Goal: Transaction & Acquisition: Purchase product/service

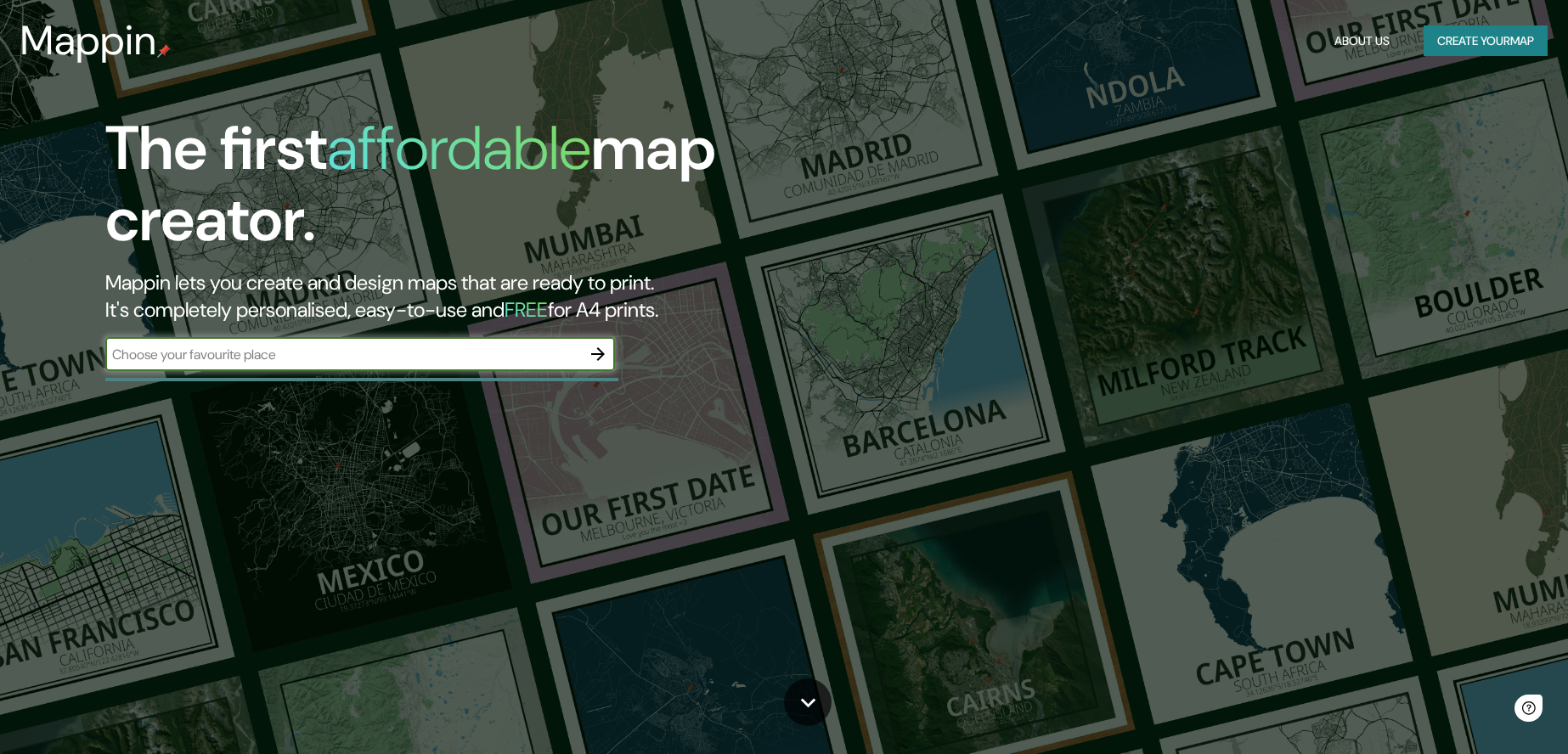
click at [371, 355] on input "text" at bounding box center [344, 354] width 476 height 19
type input "sagunto"
click at [601, 351] on icon "button" at bounding box center [598, 354] width 14 height 14
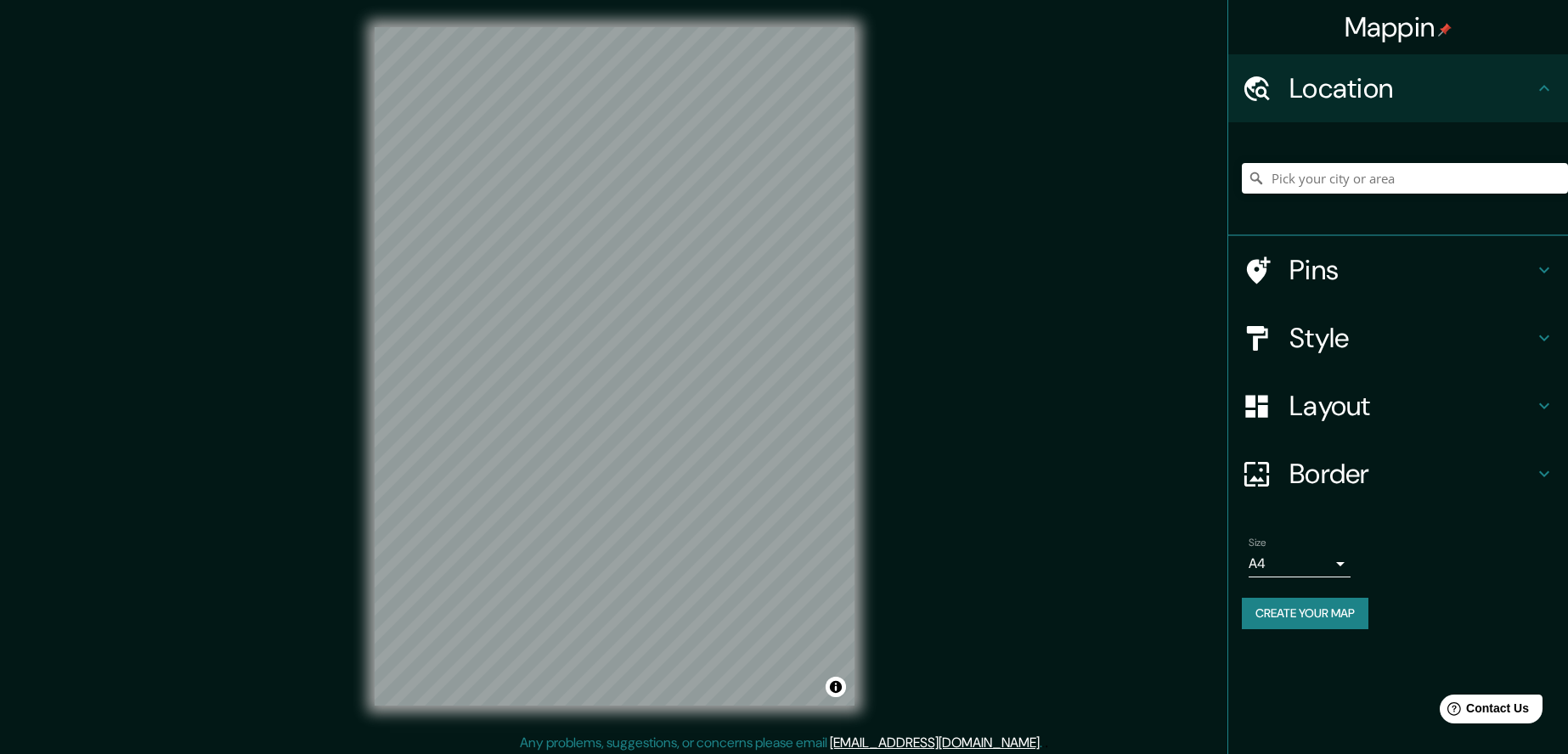
scroll to position [6, 0]
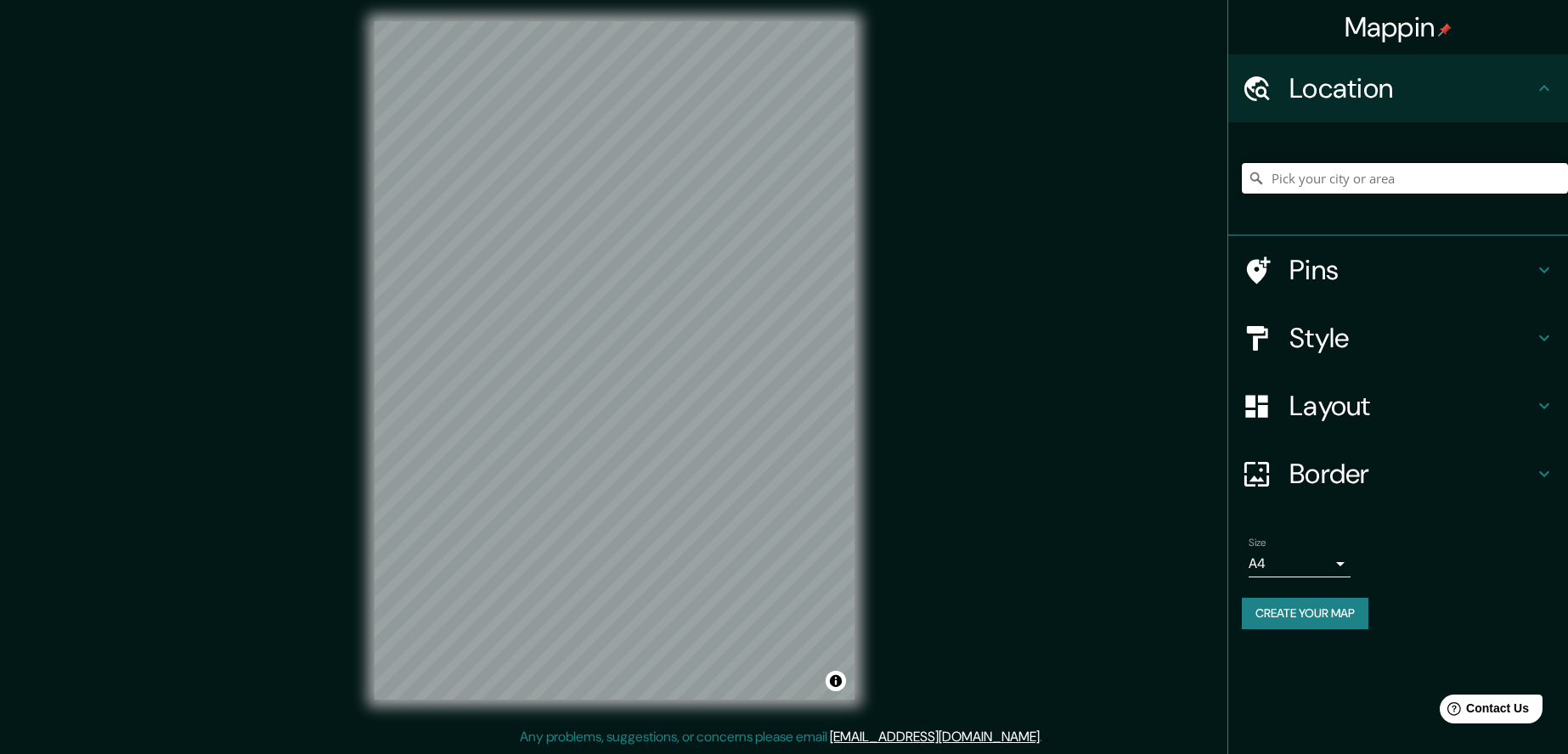
click at [1337, 188] on input "Pick your city or area" at bounding box center [1404, 178] width 326 height 30
click at [1384, 186] on input "Pick your city or area" at bounding box center [1404, 178] width 326 height 30
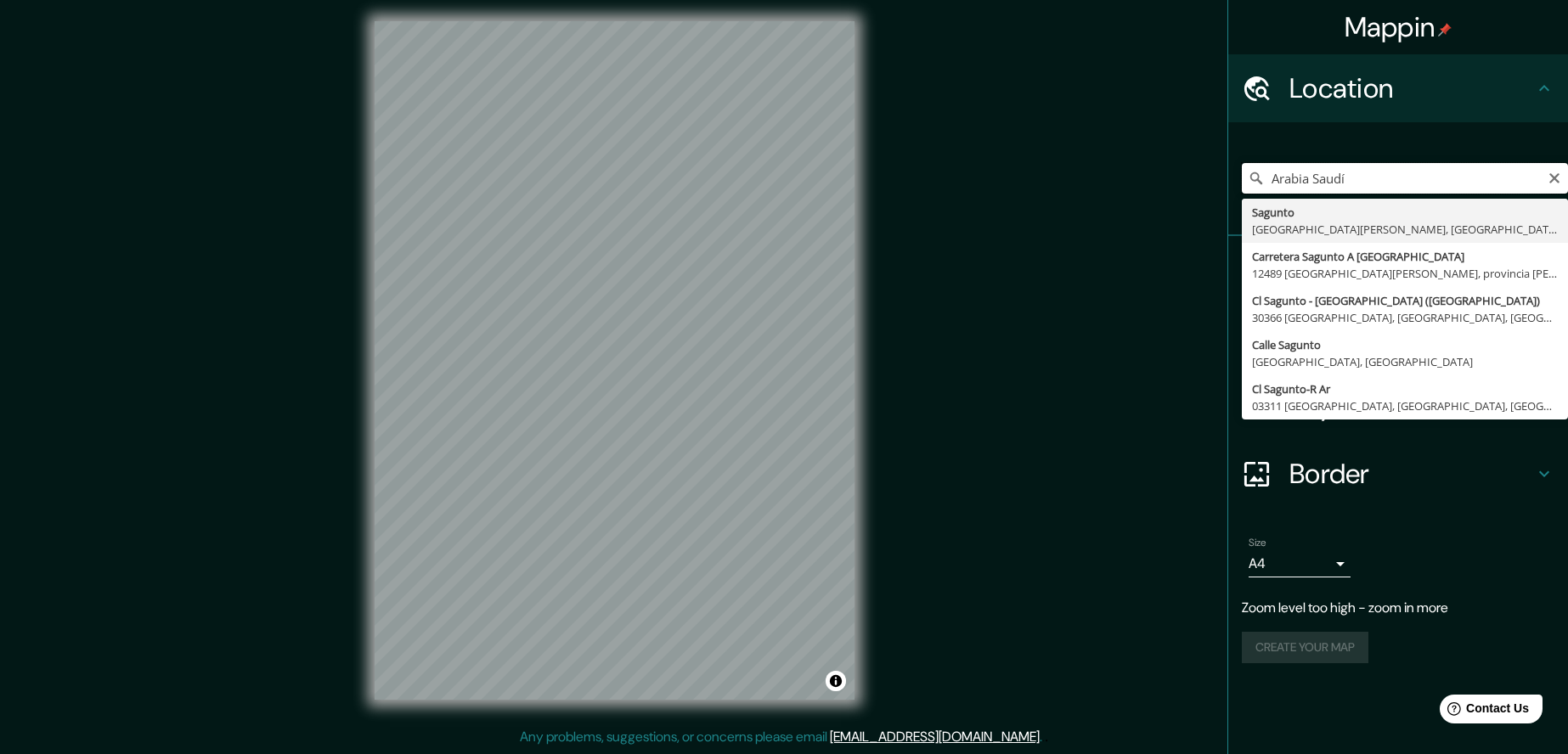
click at [1390, 179] on input "Arabia Saudí" at bounding box center [1404, 178] width 326 height 30
type input "Sagunto, [GEOGRAPHIC_DATA][PERSON_NAME], [GEOGRAPHIC_DATA]"
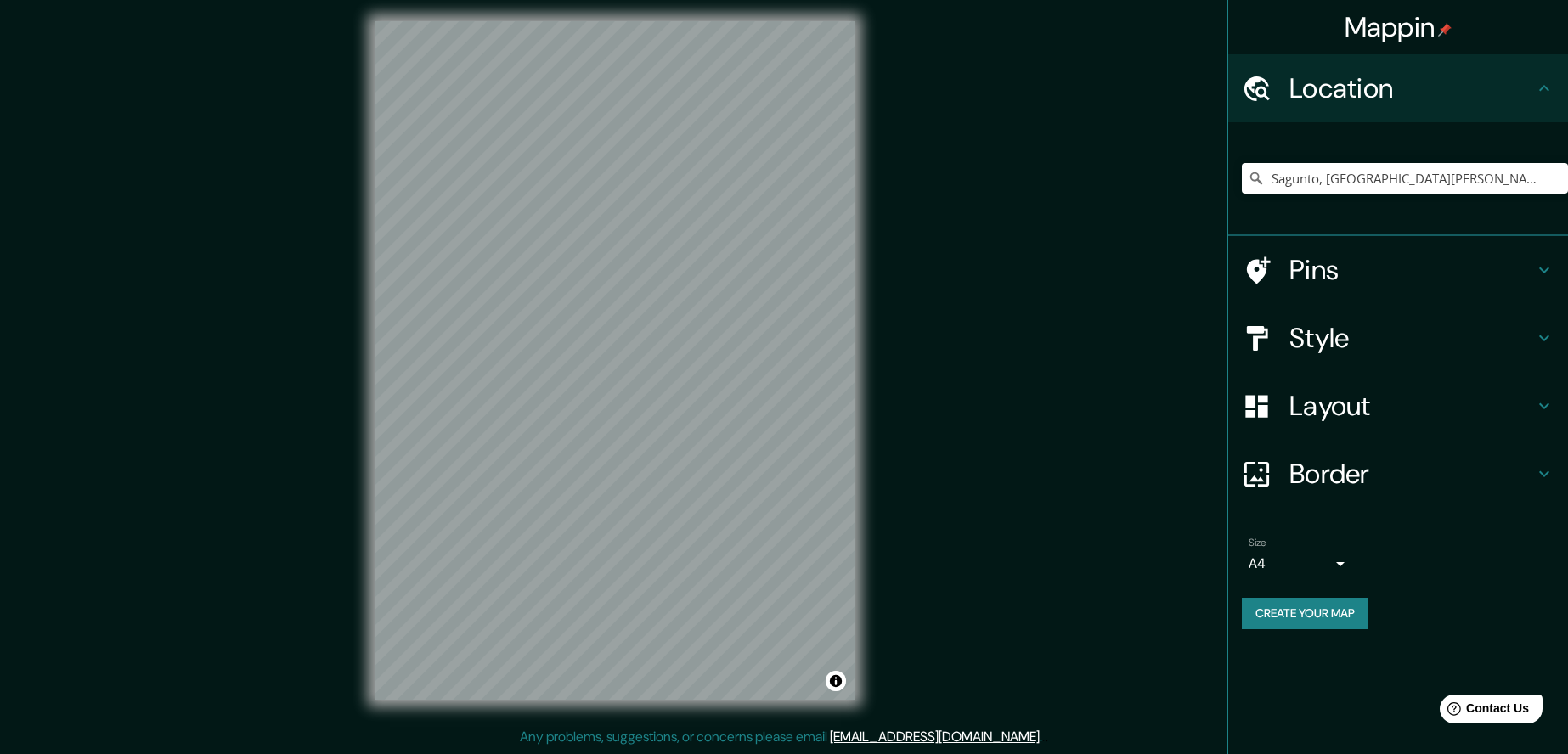
click at [1355, 333] on h4 "Style" at bounding box center [1412, 338] width 244 height 34
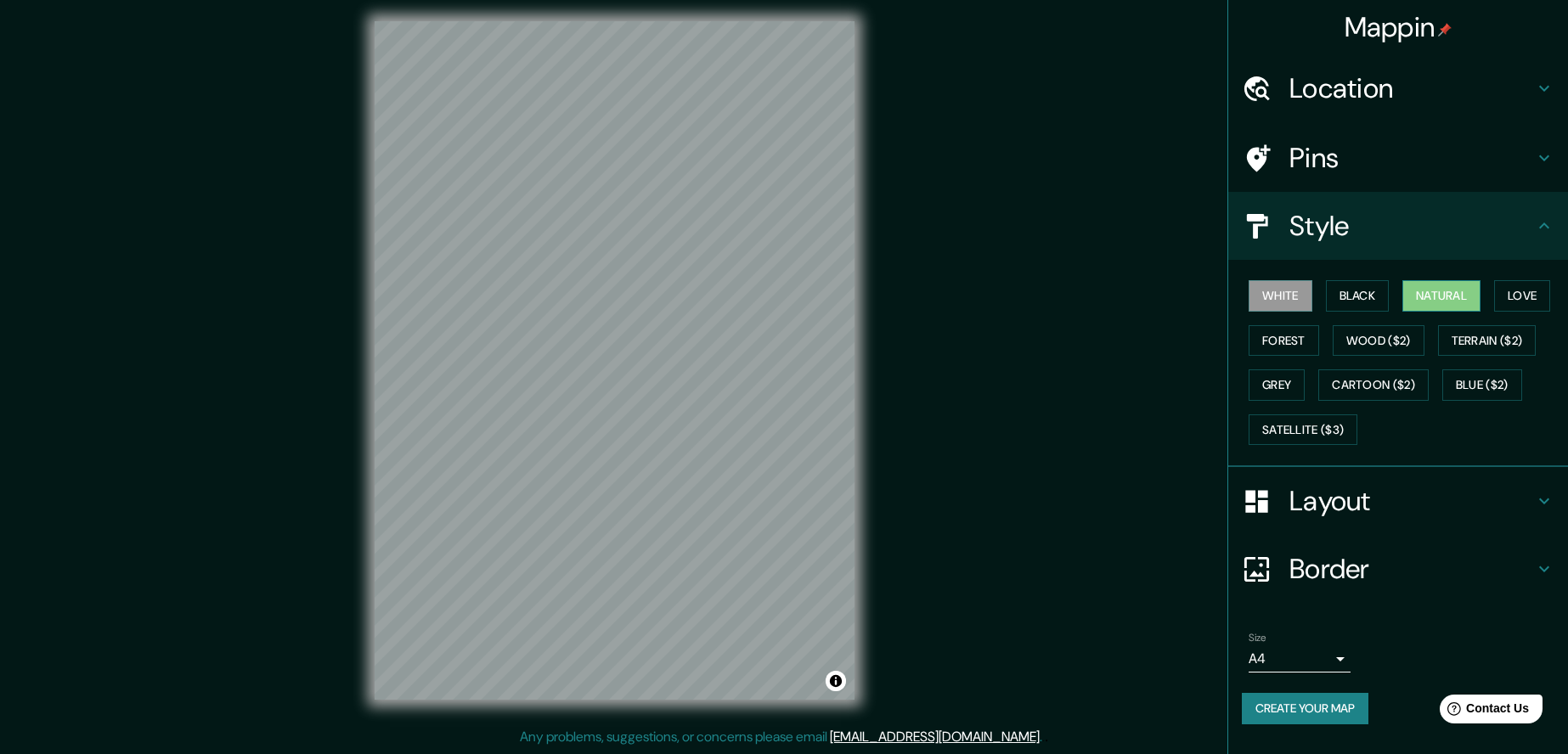
click at [1444, 296] on button "Natural" at bounding box center [1441, 296] width 78 height 31
click at [1350, 298] on button "Black" at bounding box center [1358, 296] width 63 height 31
click at [1309, 285] on button "White" at bounding box center [1280, 296] width 63 height 31
click at [1523, 297] on button "Love" at bounding box center [1522, 296] width 56 height 31
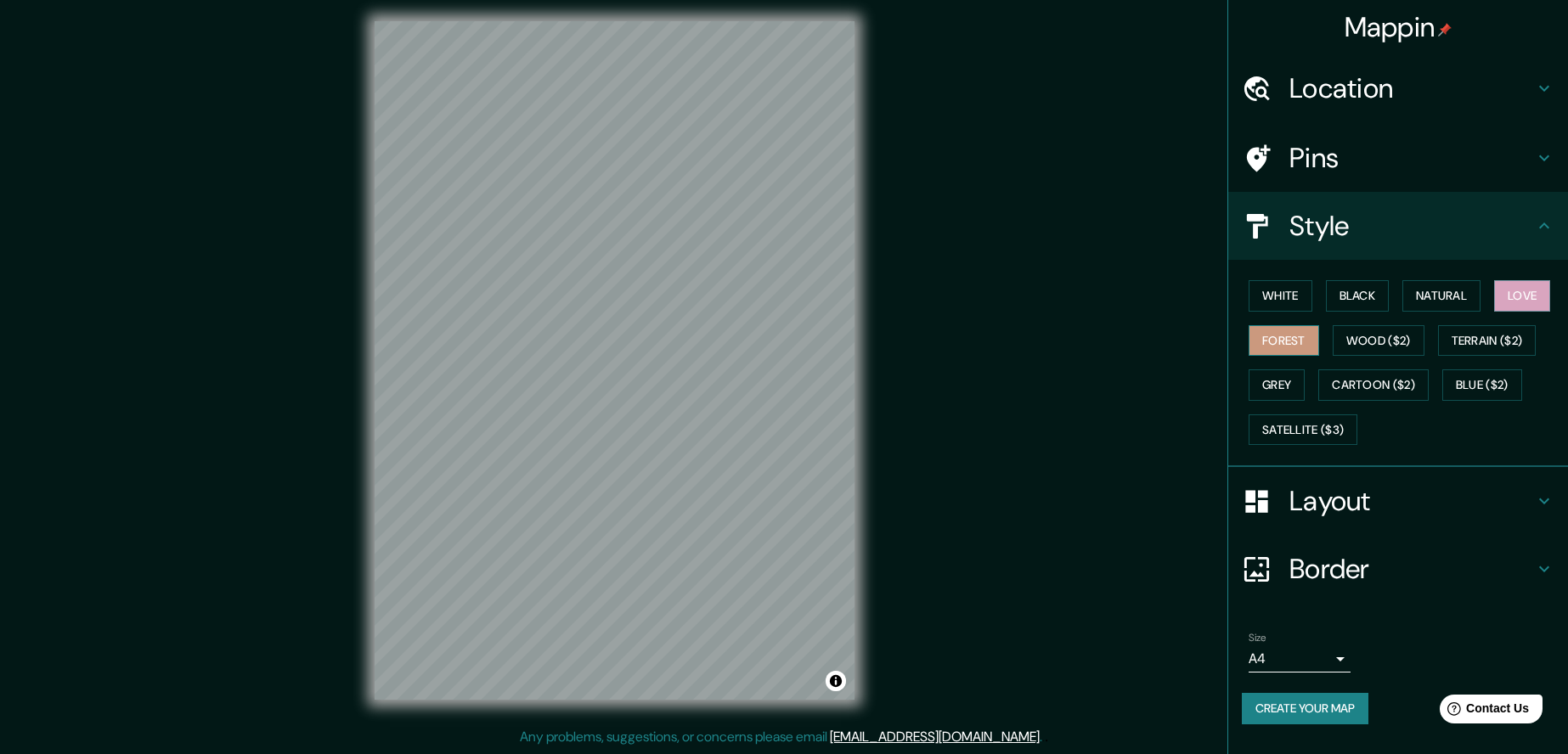
click at [1287, 344] on button "Forest" at bounding box center [1284, 341] width 71 height 31
click at [1293, 380] on button "Grey" at bounding box center [1277, 385] width 56 height 31
click at [1288, 372] on button "Grey" at bounding box center [1277, 385] width 56 height 31
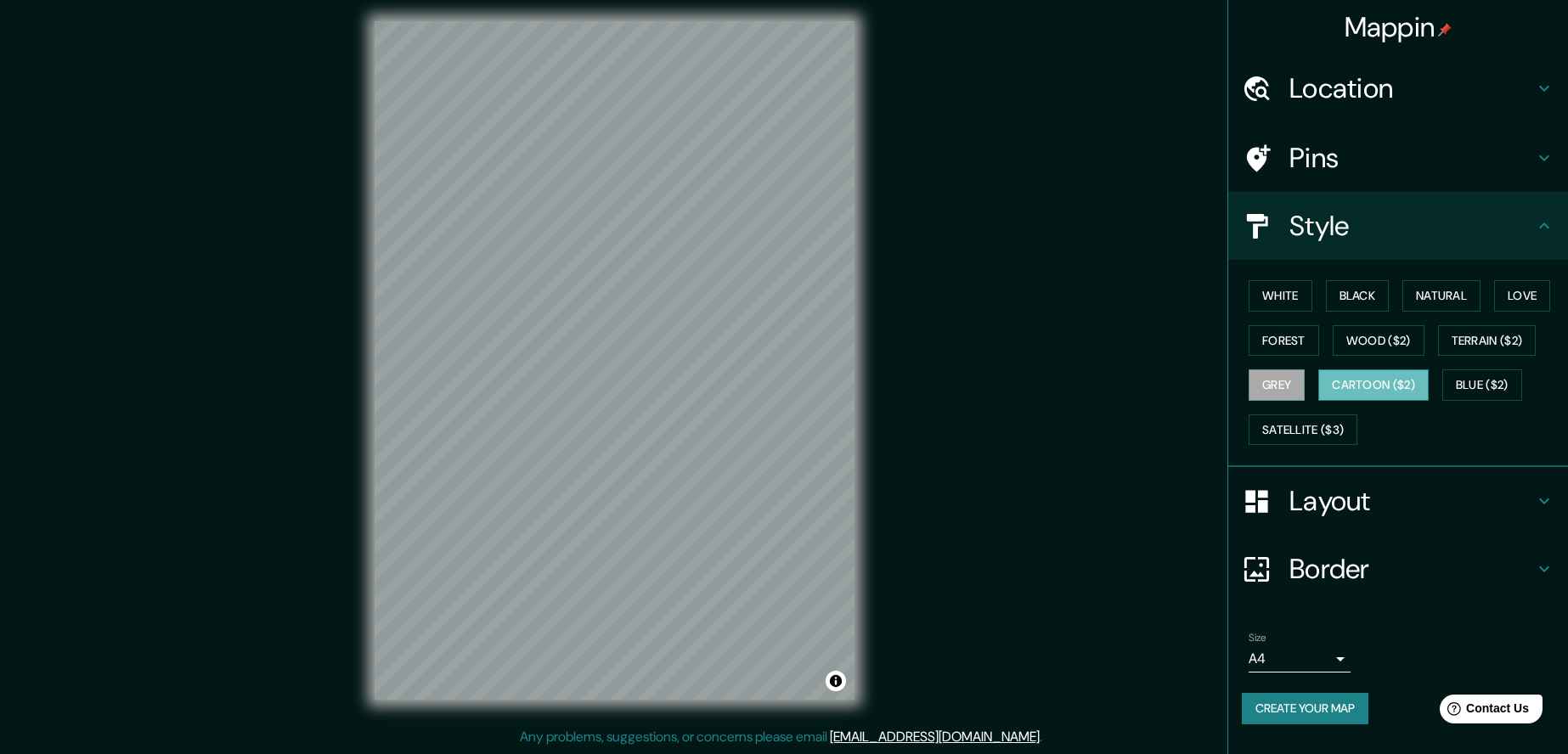
click at [1376, 386] on button "Cartoon ($2)" at bounding box center [1373, 385] width 110 height 31
click at [1281, 376] on button "Grey" at bounding box center [1277, 385] width 56 height 31
click at [1460, 387] on button "Blue ($2)" at bounding box center [1482, 385] width 80 height 31
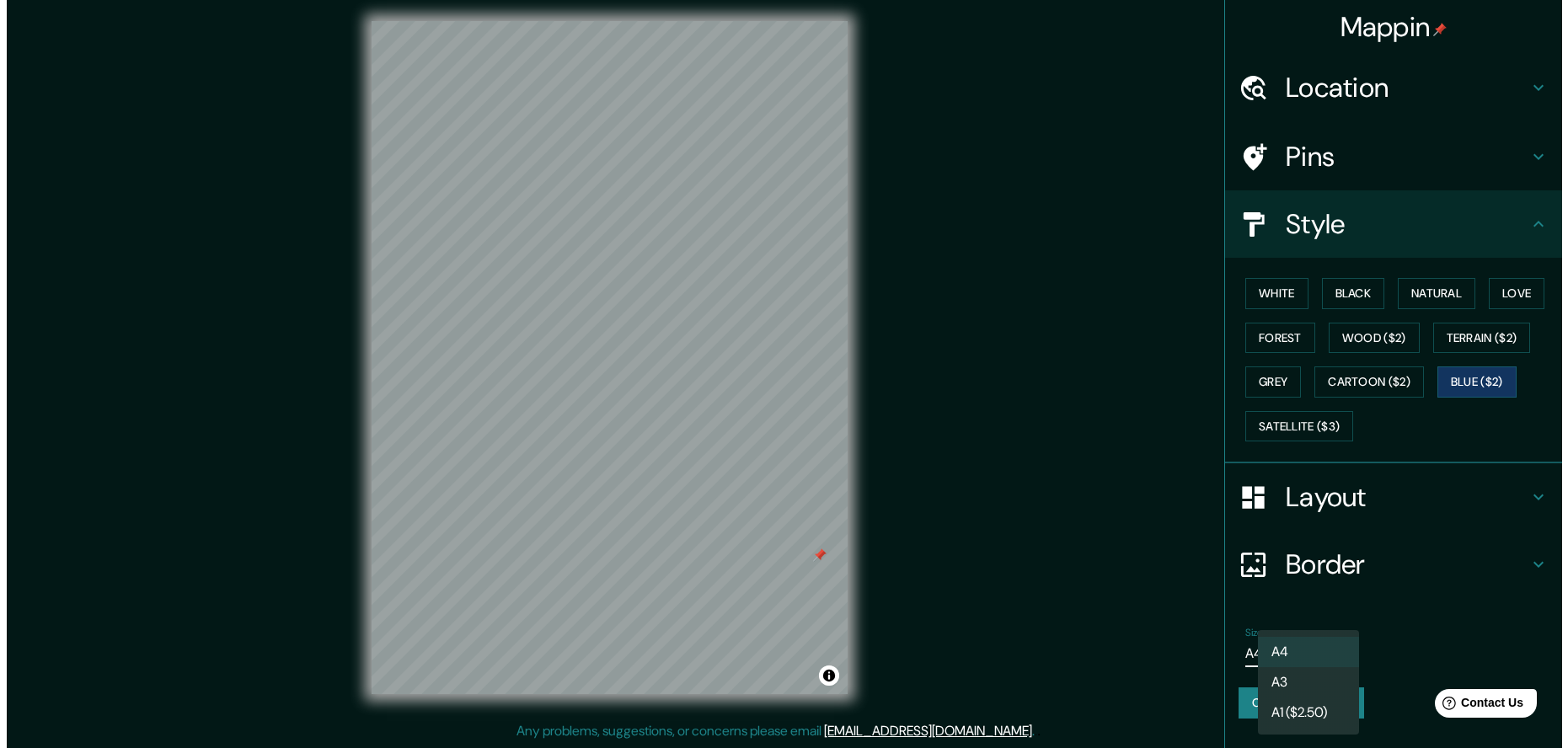
click at [1329, 658] on body "Mappin Location [GEOGRAPHIC_DATA], [GEOGRAPHIC_DATA][PERSON_NAME], [GEOGRAPHIC_…" at bounding box center [777, 368] width 1555 height 748
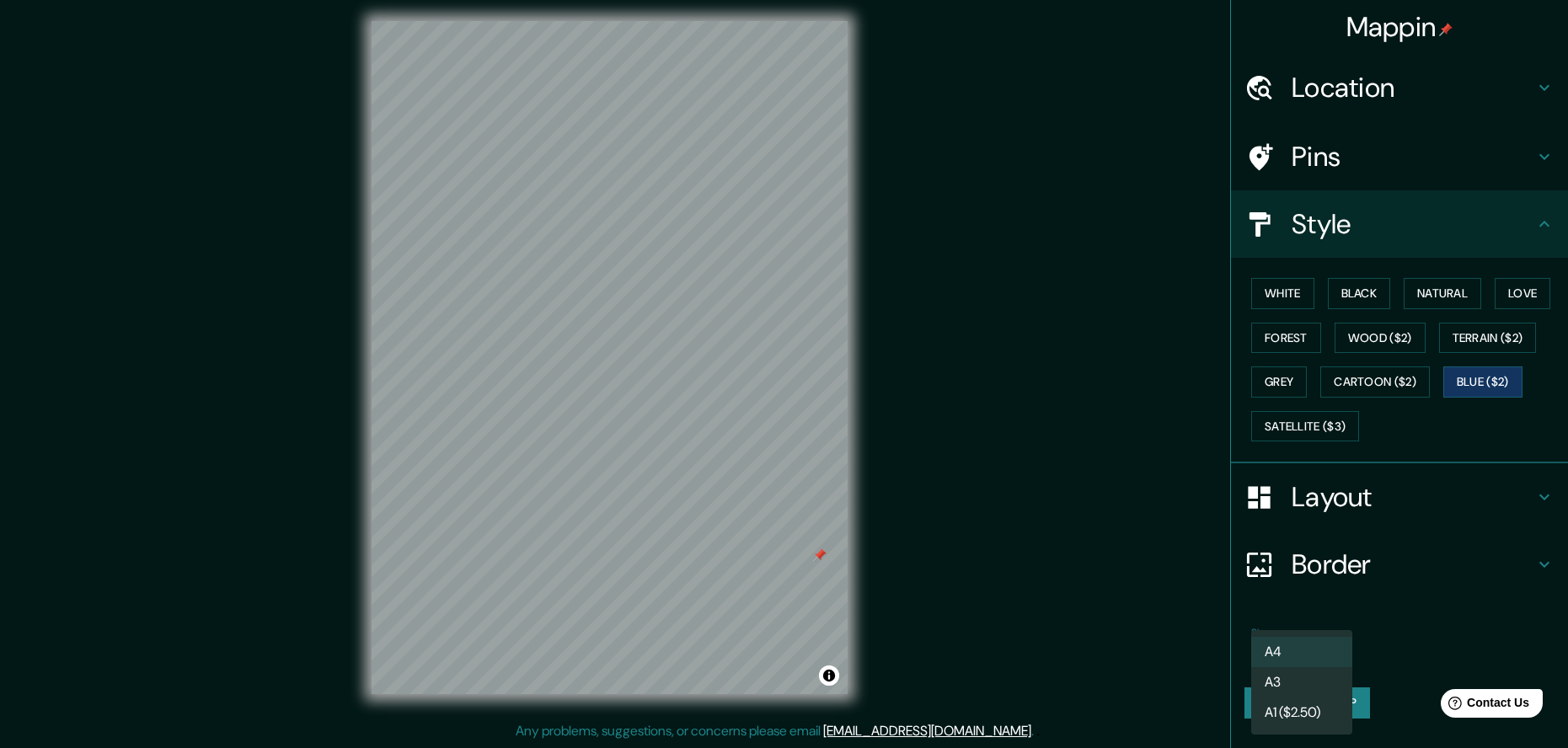
click at [1331, 693] on li "A3" at bounding box center [1301, 681] width 101 height 30
type input "a4"
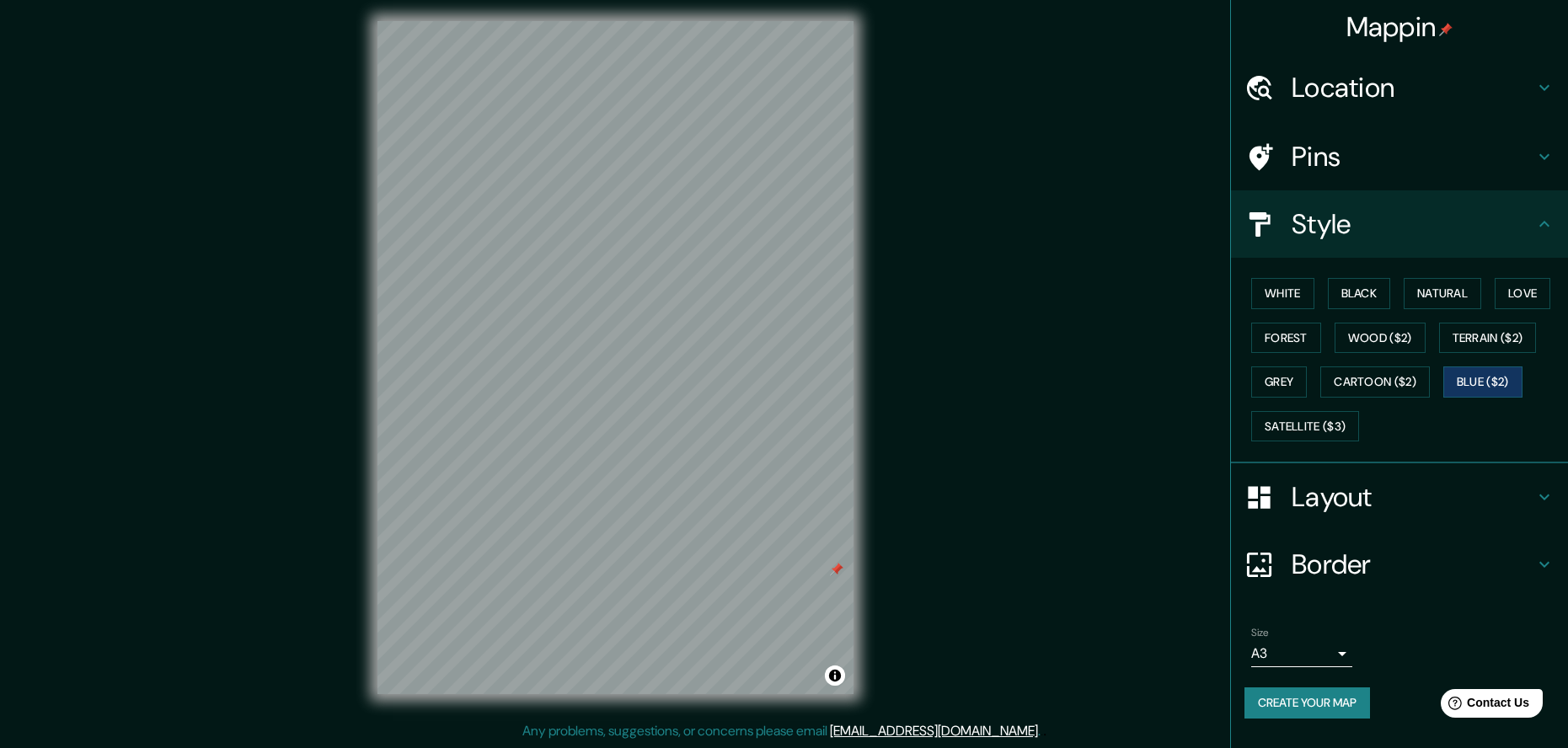
click at [1327, 652] on body "Mappin Location [GEOGRAPHIC_DATA], [GEOGRAPHIC_DATA][PERSON_NAME], [GEOGRAPHIC_…" at bounding box center [784, 368] width 1568 height 748
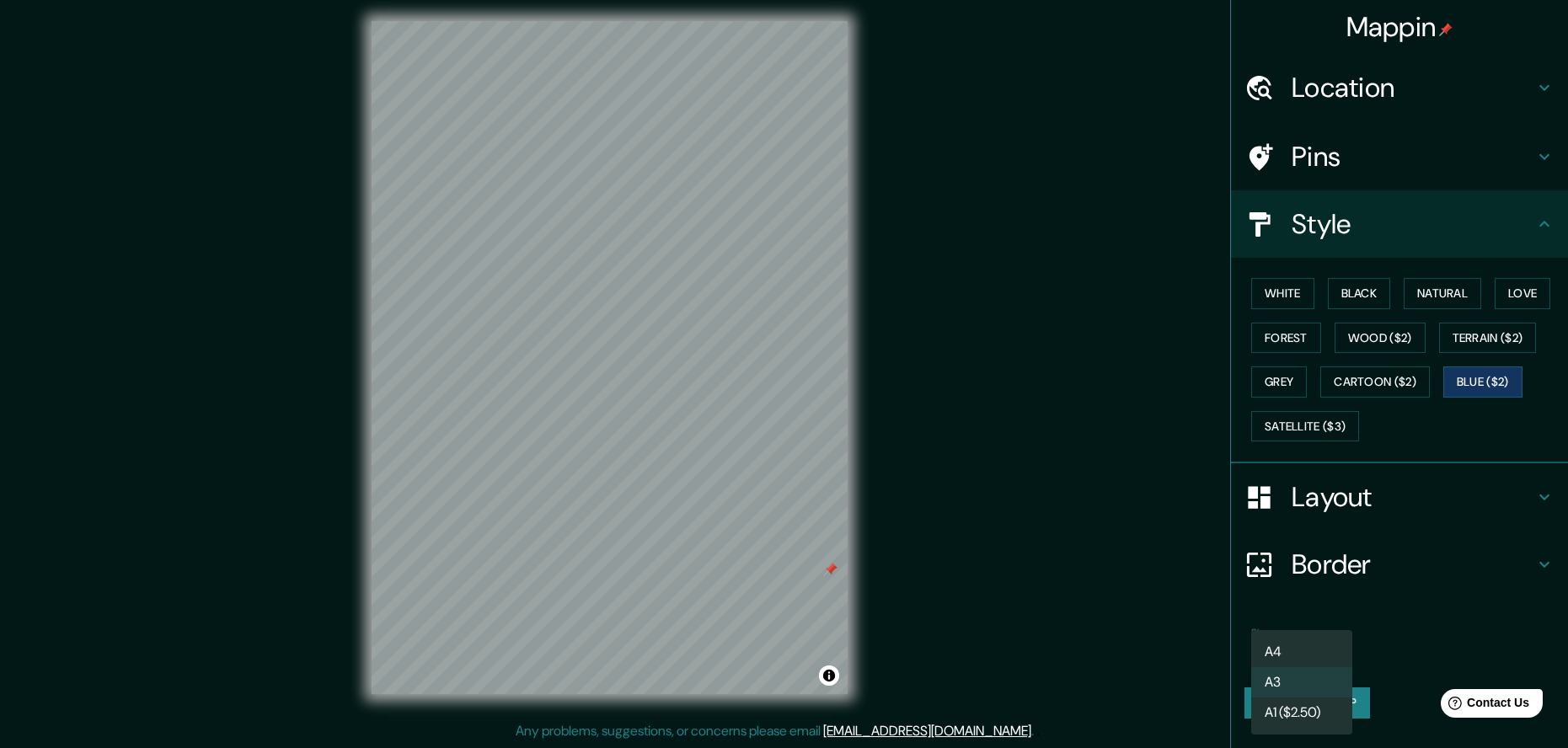
click at [1456, 573] on div at bounding box center [784, 374] width 1568 height 748
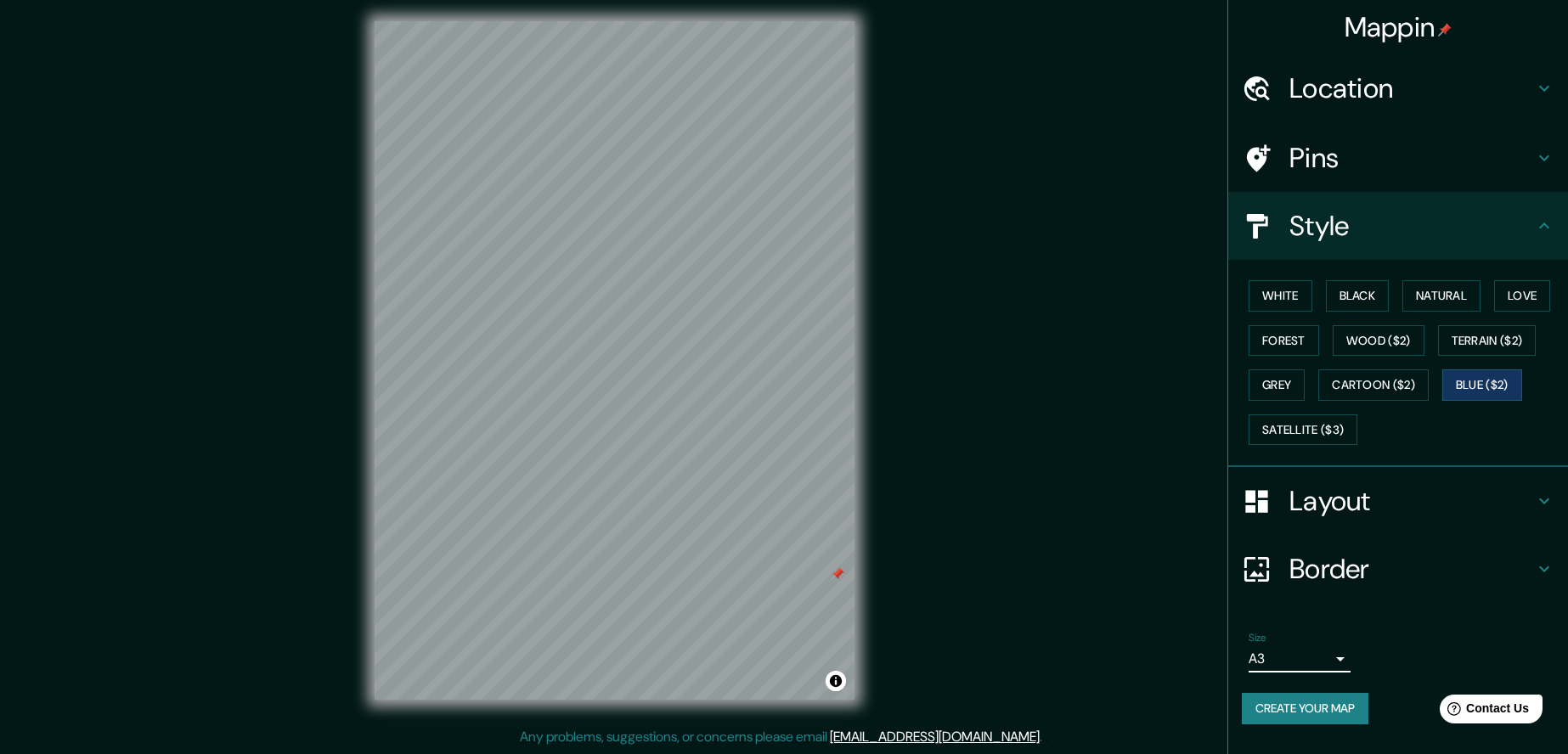
click at [1378, 560] on h4 "Border" at bounding box center [1412, 568] width 244 height 34
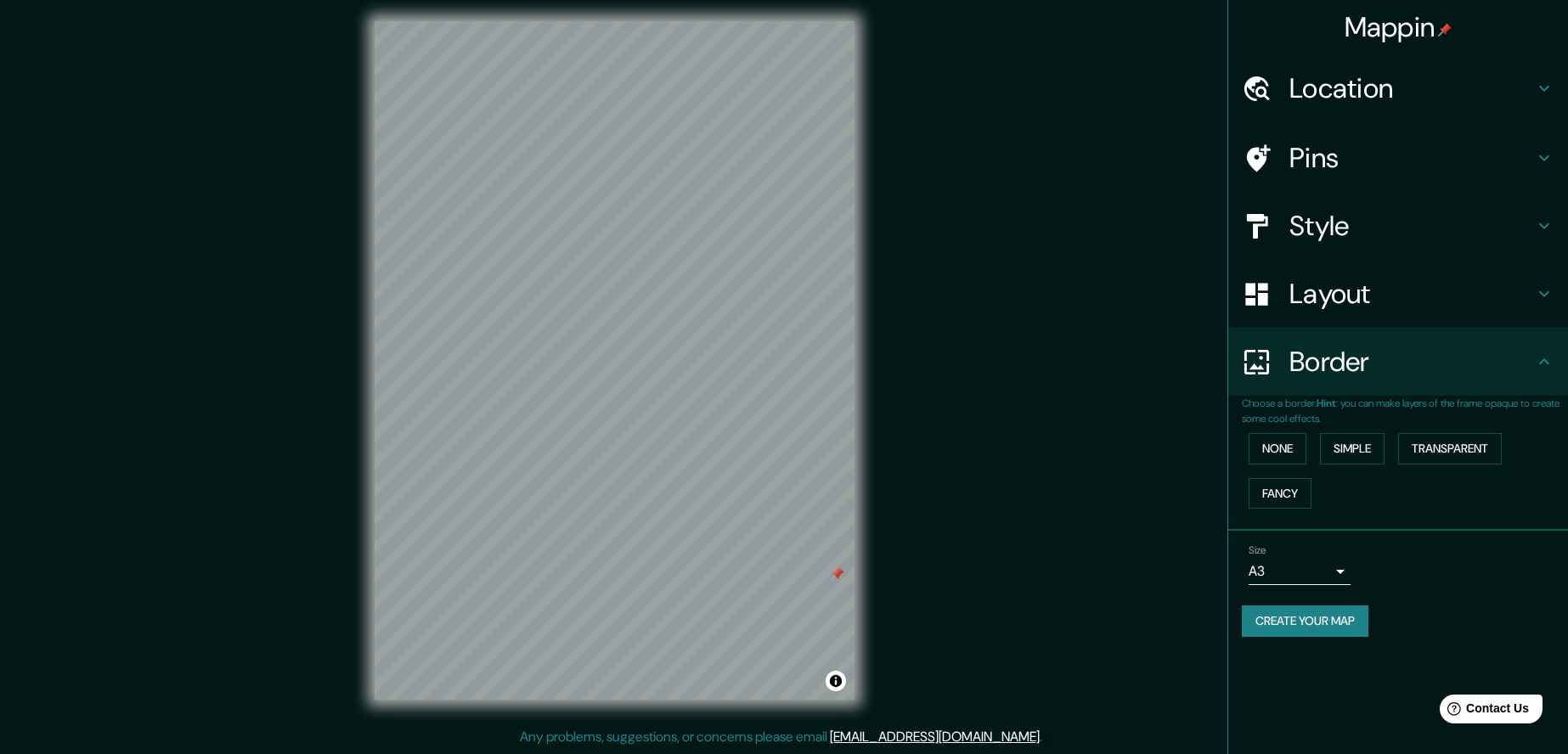
click at [1339, 274] on div "Layout" at bounding box center [1398, 294] width 340 height 68
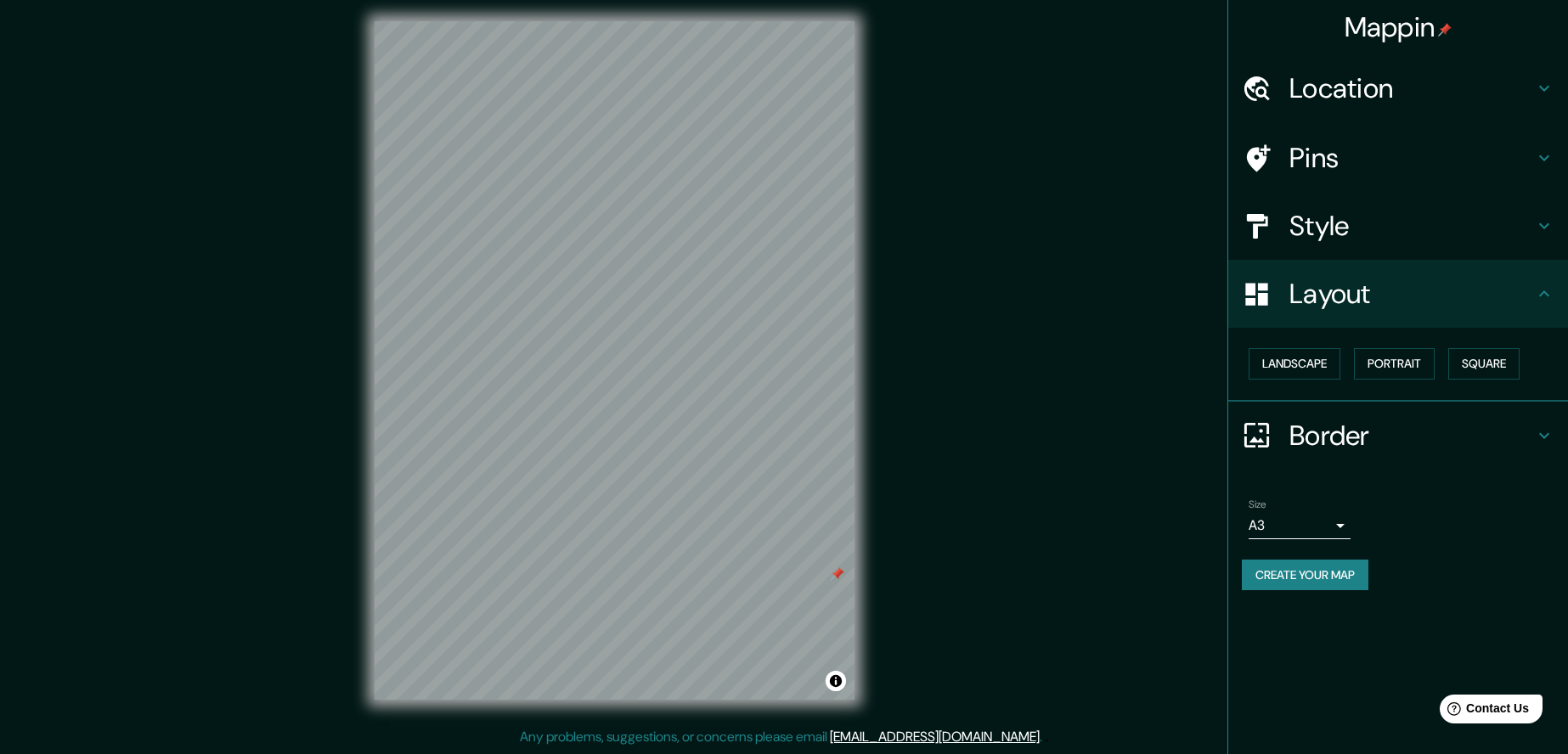
click at [1319, 231] on h4 "Style" at bounding box center [1412, 226] width 244 height 34
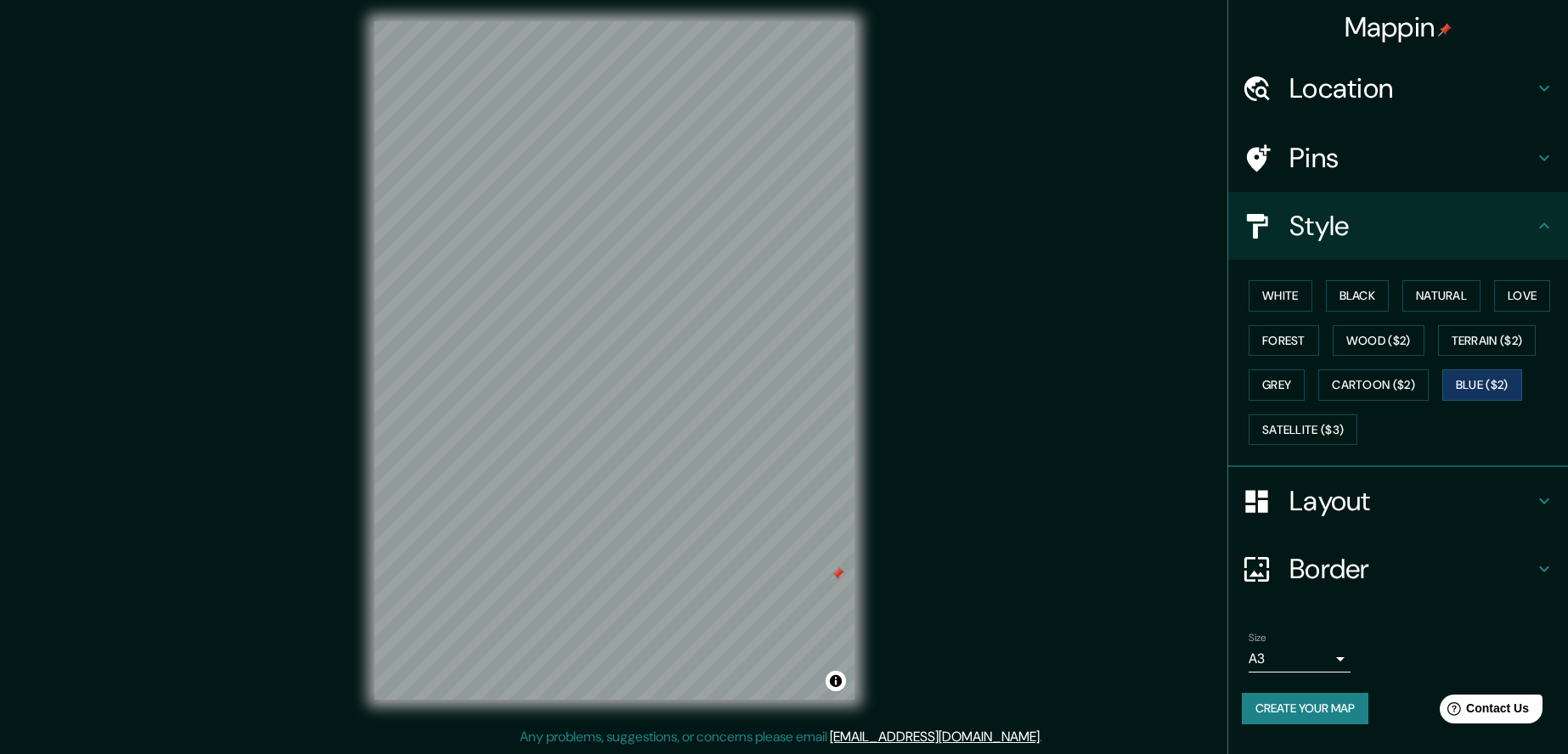
click at [1316, 157] on h4 "Pins" at bounding box center [1412, 158] width 244 height 34
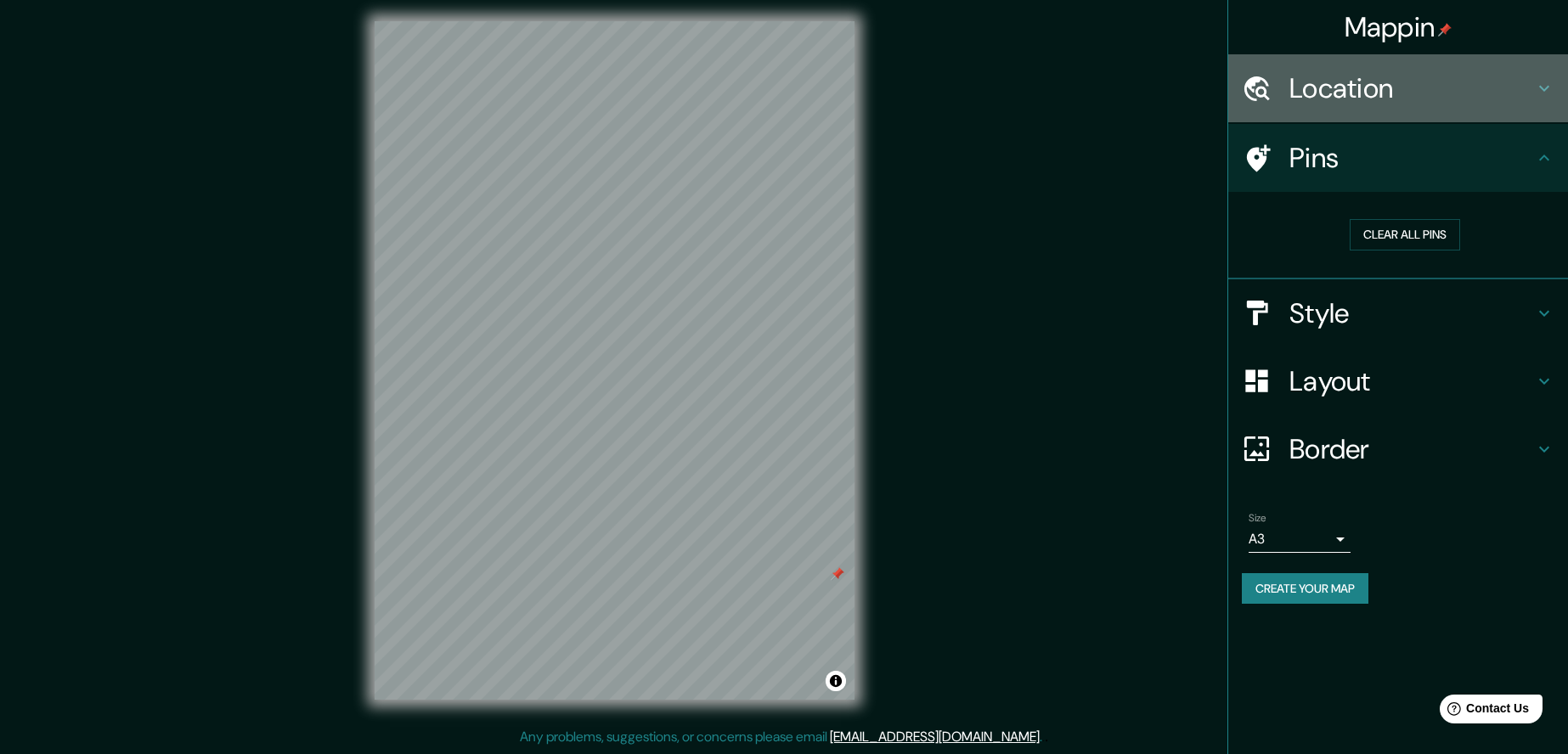
click at [1355, 120] on div "Location" at bounding box center [1398, 88] width 340 height 68
